Goal: Navigation & Orientation: Understand site structure

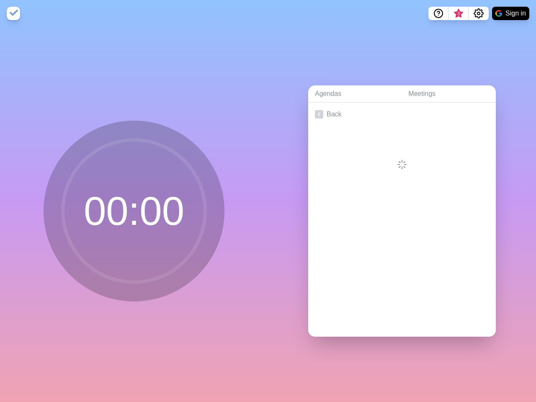
click at [268, 201] on div "Agendas Meetings Back" at bounding box center [402, 214] width 268 height 375
click at [438, 13] on icon "Help" at bounding box center [438, 12] width 3 height 3
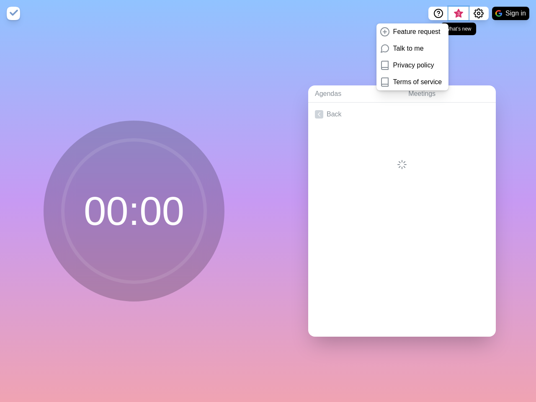
click at [458, 13] on span "3" at bounding box center [458, 13] width 7 height 7
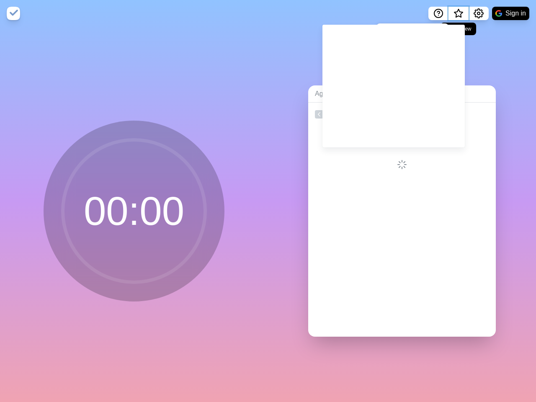
click at [458, 16] on span "What’s new" at bounding box center [458, 14] width 4 height 4
click at [478, 13] on icon "Settings" at bounding box center [479, 13] width 10 height 10
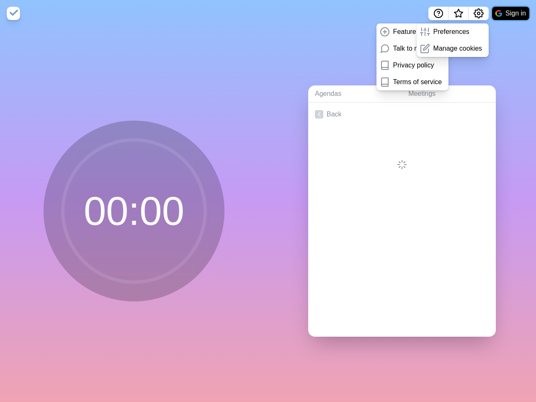
click at [510, 13] on button "Sign in" at bounding box center [510, 13] width 37 height 13
